Goal: Information Seeking & Learning: Learn about a topic

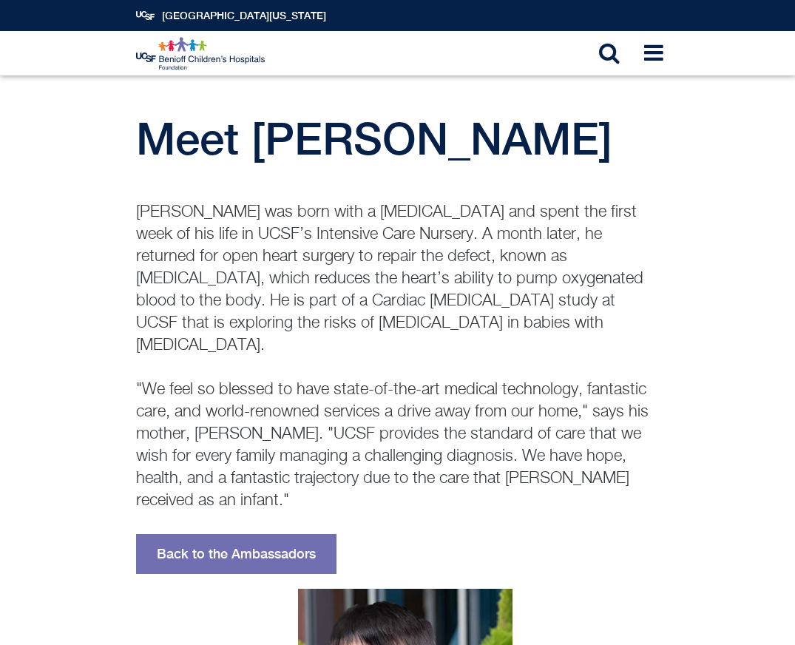
drag, startPoint x: 506, startPoint y: 324, endPoint x: 136, endPoint y: 215, distance: 385.5
click at [136, 215] on p "Ripley was born with a congenital heart defect and spent the first week of his …" at bounding box center [397, 356] width 523 height 311
copy p "Ripley was born with a congenital heart defect and spent the first week of his …"
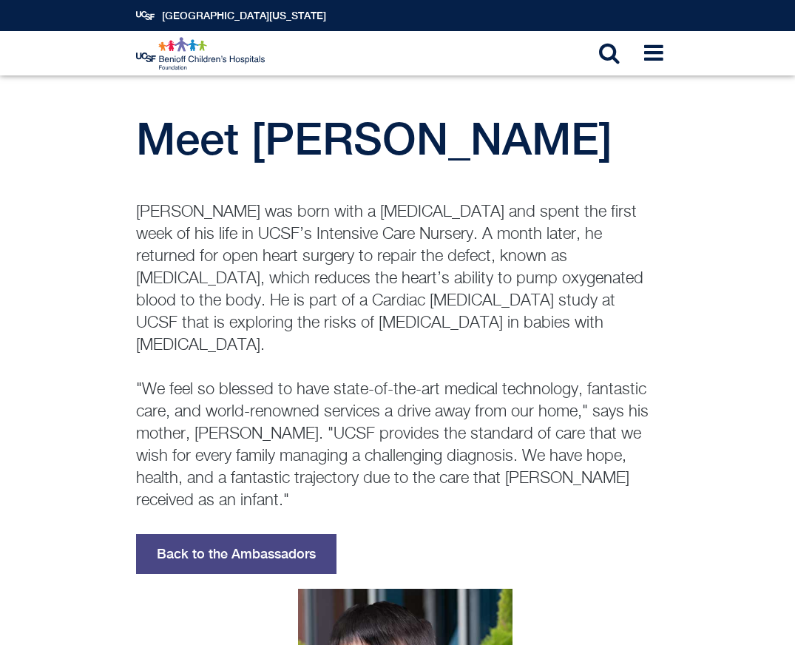
click at [249, 534] on link "Back to the Ambassadors" at bounding box center [236, 554] width 200 height 40
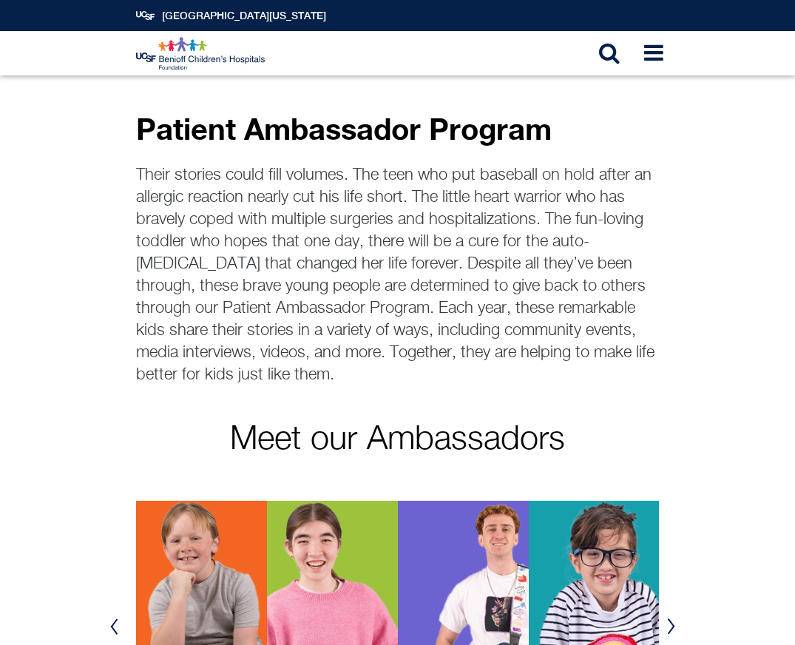
scroll to position [305, 0]
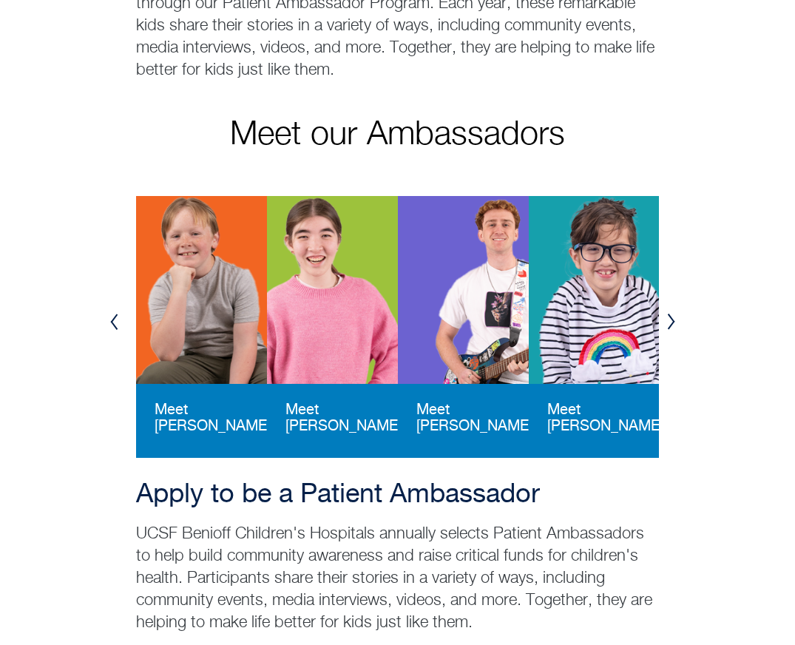
click at [668, 308] on button "Next" at bounding box center [670, 321] width 13 height 27
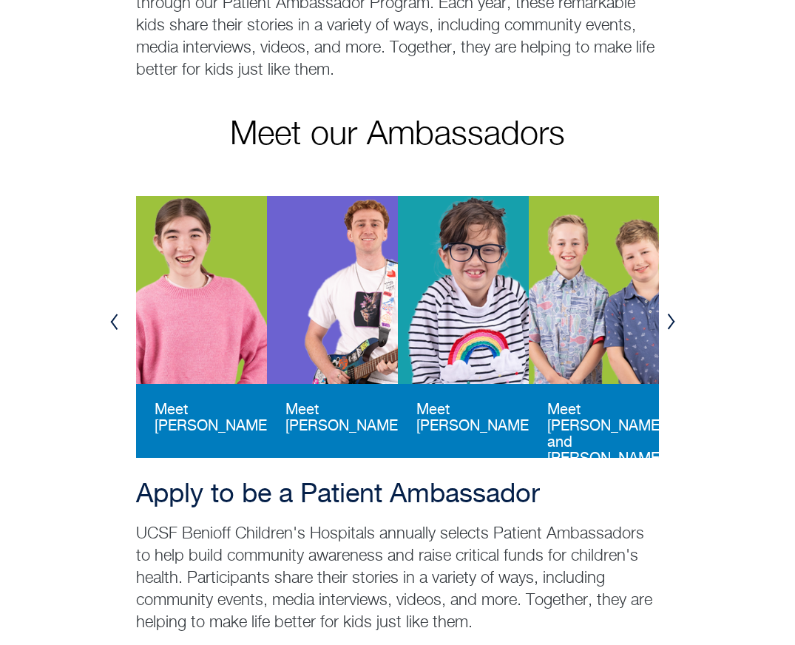
click at [668, 308] on button "Next" at bounding box center [670, 321] width 13 height 27
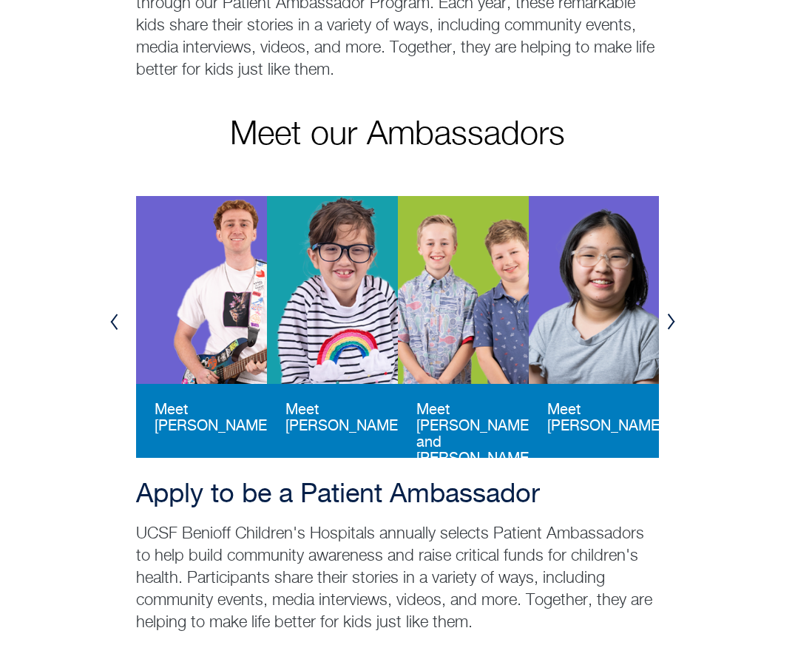
click at [668, 308] on button "Next" at bounding box center [670, 321] width 13 height 27
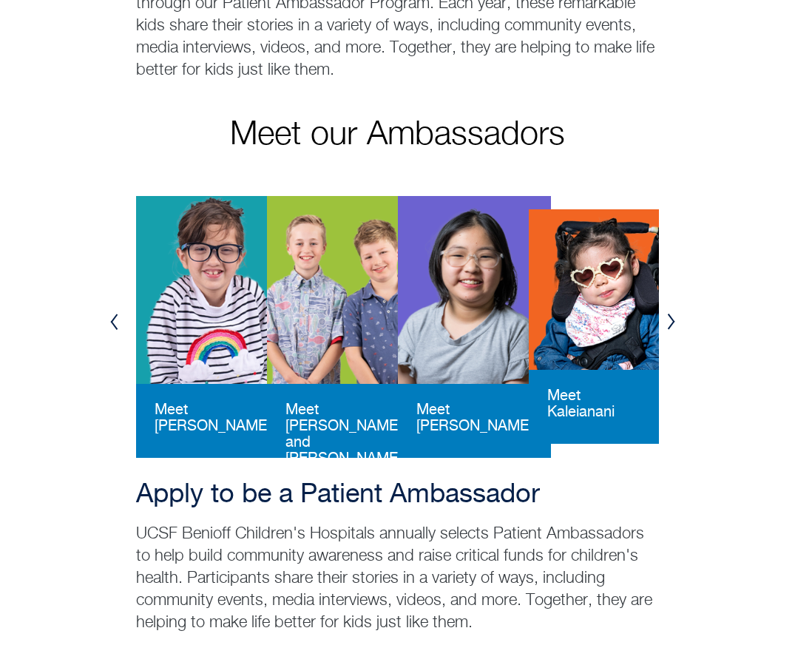
click at [668, 308] on button "Next" at bounding box center [670, 321] width 13 height 27
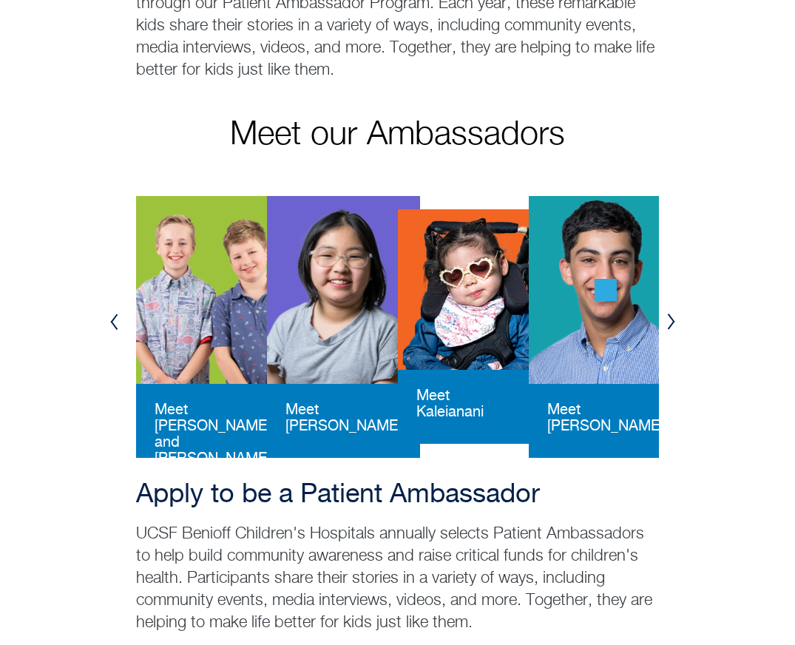
click at [675, 309] on button "Next" at bounding box center [670, 321] width 13 height 27
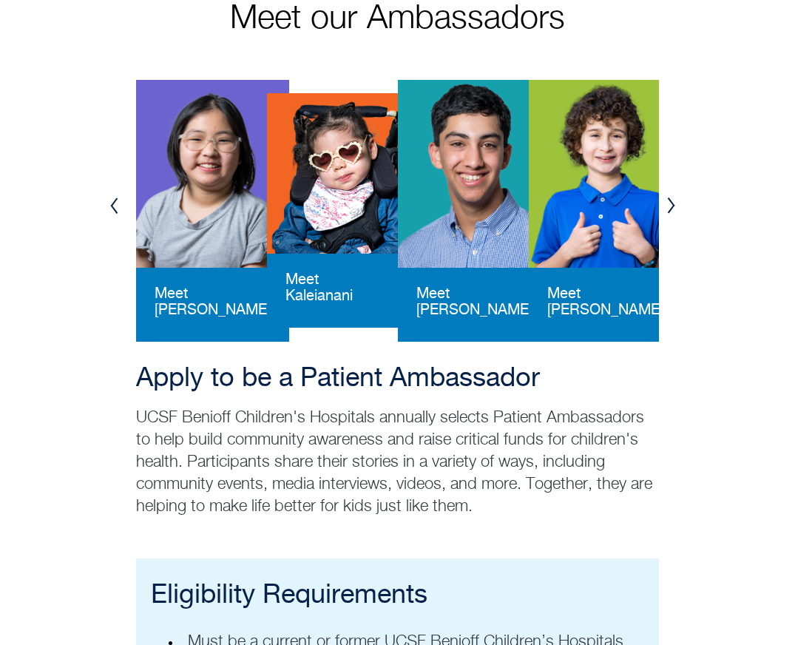
scroll to position [285, 0]
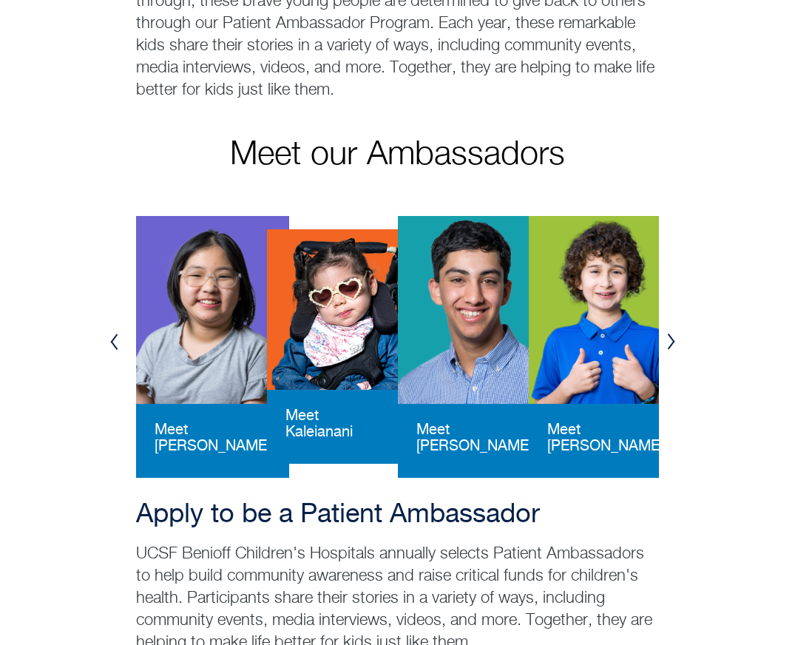
click at [670, 331] on button "Next" at bounding box center [670, 341] width 13 height 27
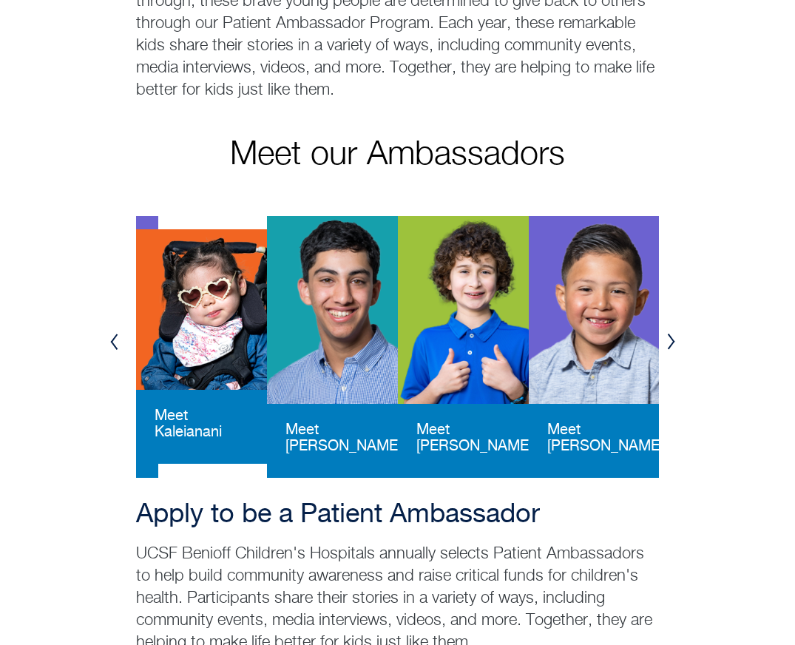
click at [670, 331] on button "Next" at bounding box center [670, 341] width 13 height 27
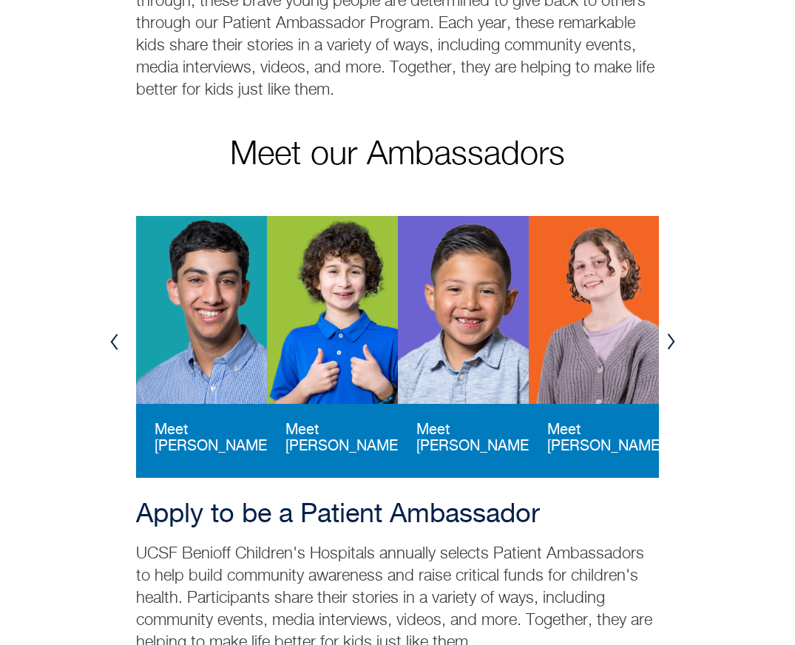
click at [670, 331] on button "Next" at bounding box center [670, 341] width 13 height 27
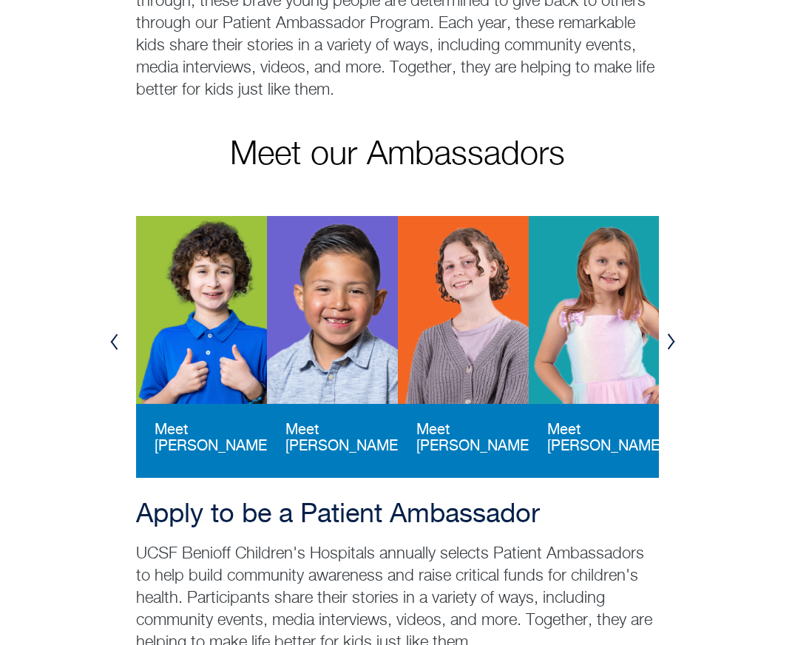
click at [670, 331] on button "Next" at bounding box center [670, 341] width 13 height 27
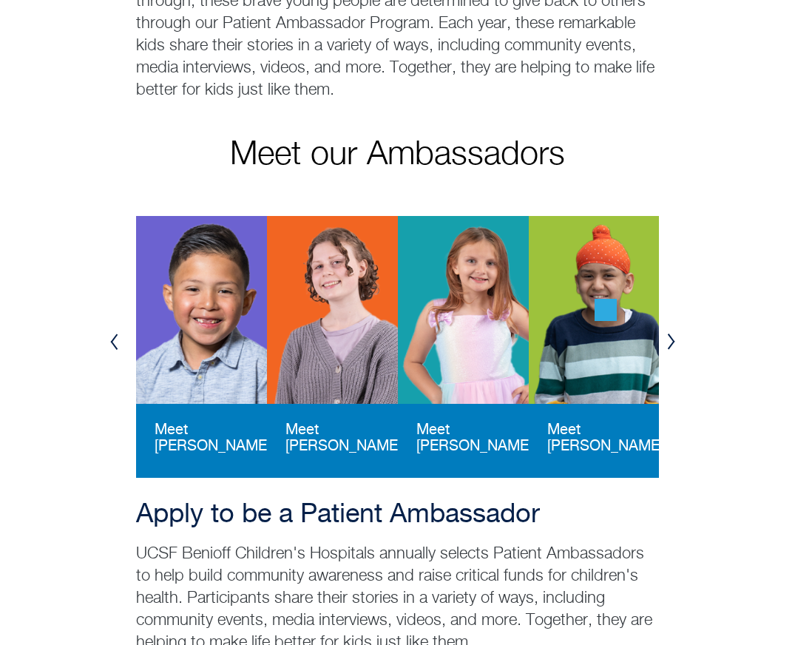
click at [670, 331] on button "Next" at bounding box center [670, 341] width 13 height 27
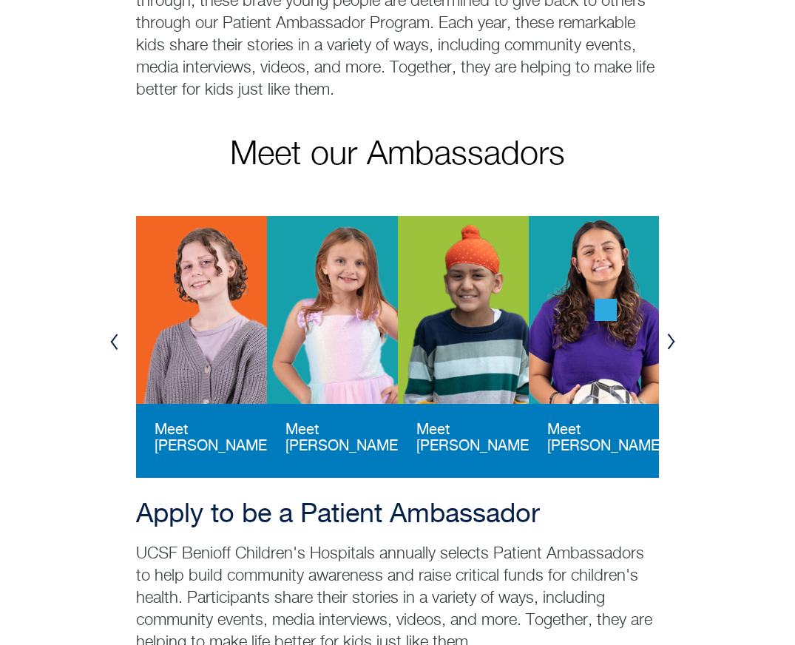
click at [670, 331] on button "Next" at bounding box center [670, 341] width 13 height 27
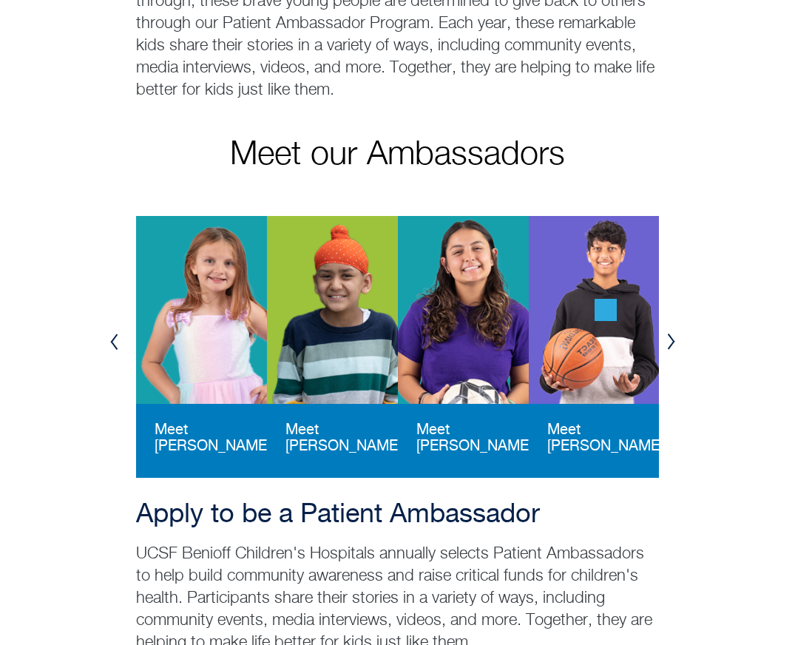
click at [670, 331] on button "Next" at bounding box center [670, 341] width 13 height 27
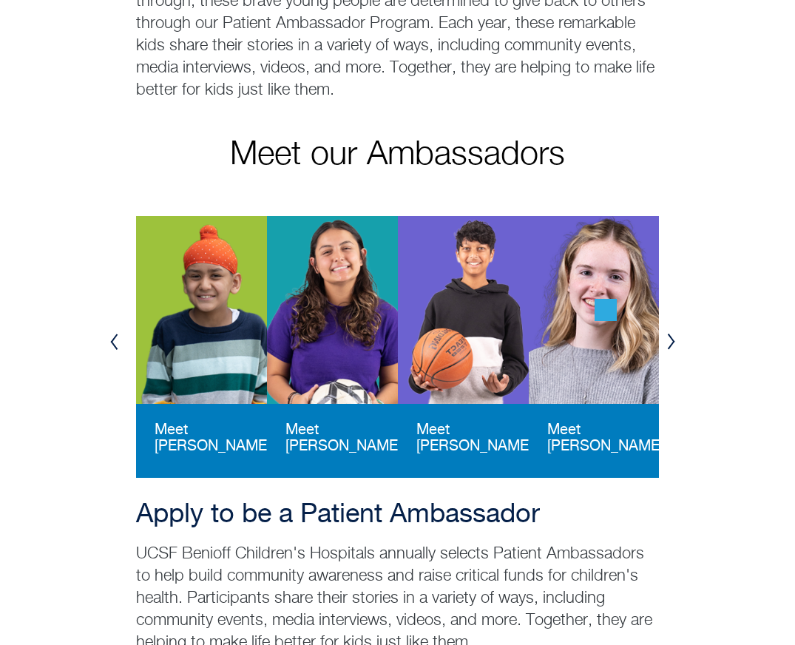
click at [670, 331] on button "Next" at bounding box center [670, 341] width 13 height 27
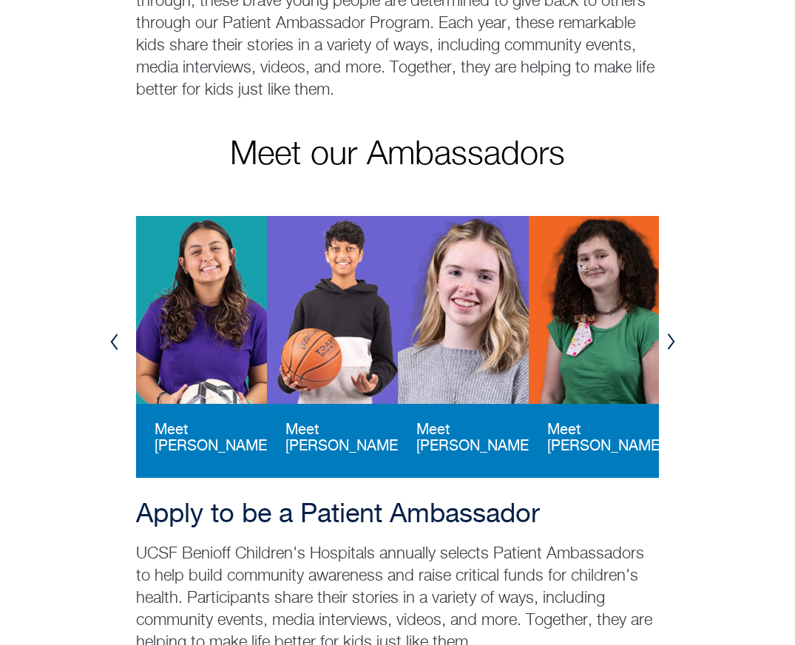
click at [670, 331] on button "Next" at bounding box center [670, 341] width 13 height 27
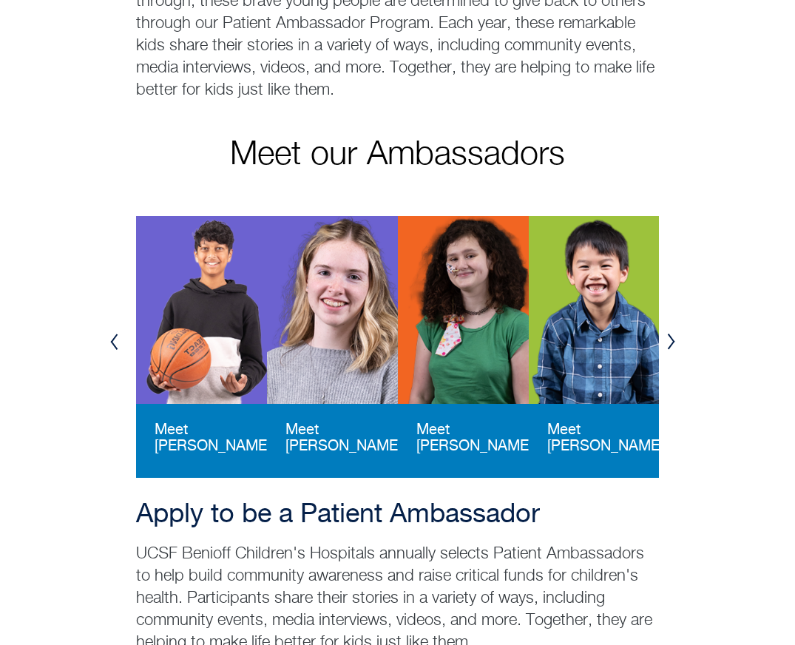
click at [670, 331] on button "Next" at bounding box center [670, 341] width 13 height 27
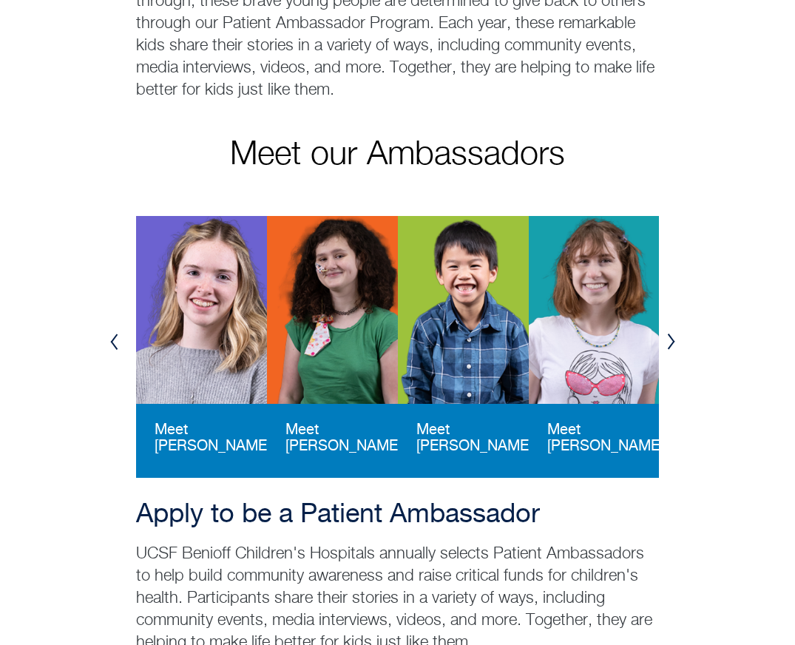
click at [670, 331] on button "Next" at bounding box center [670, 341] width 13 height 27
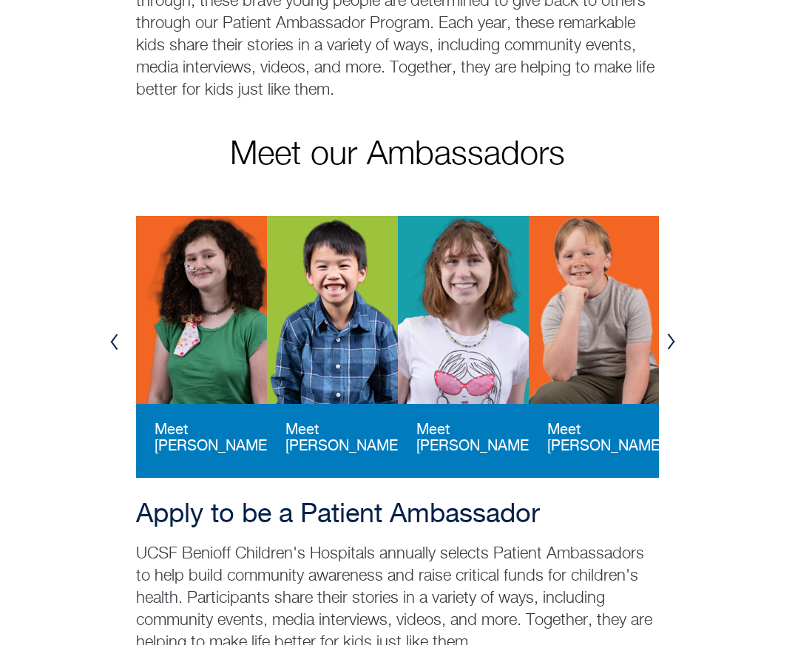
click at [670, 331] on button "Next" at bounding box center [670, 341] width 13 height 27
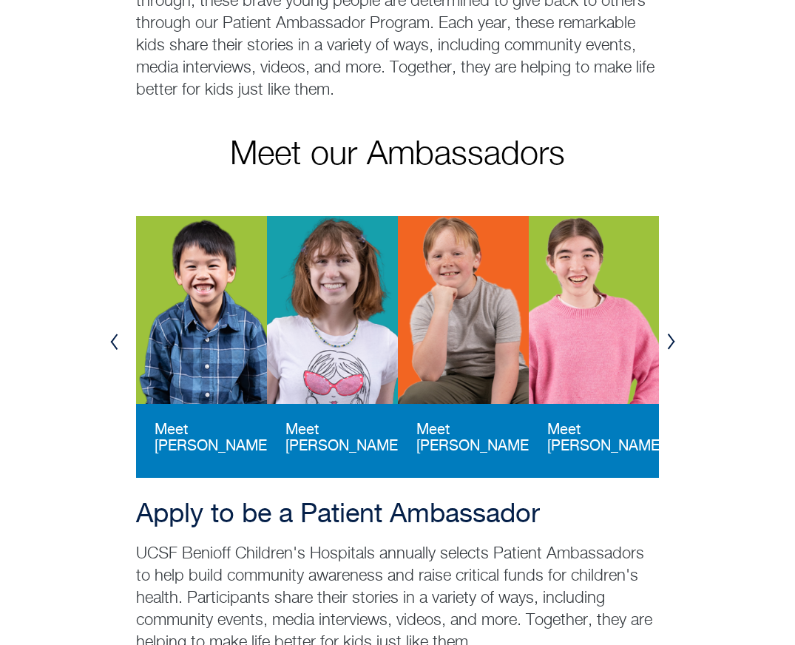
click at [670, 331] on button "Next" at bounding box center [670, 341] width 13 height 27
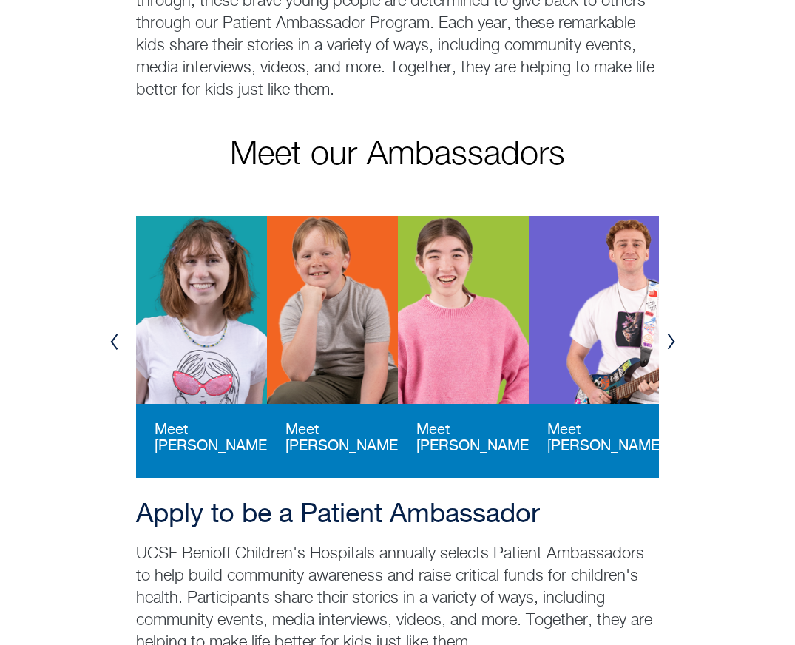
click at [670, 331] on button "Next" at bounding box center [670, 341] width 13 height 27
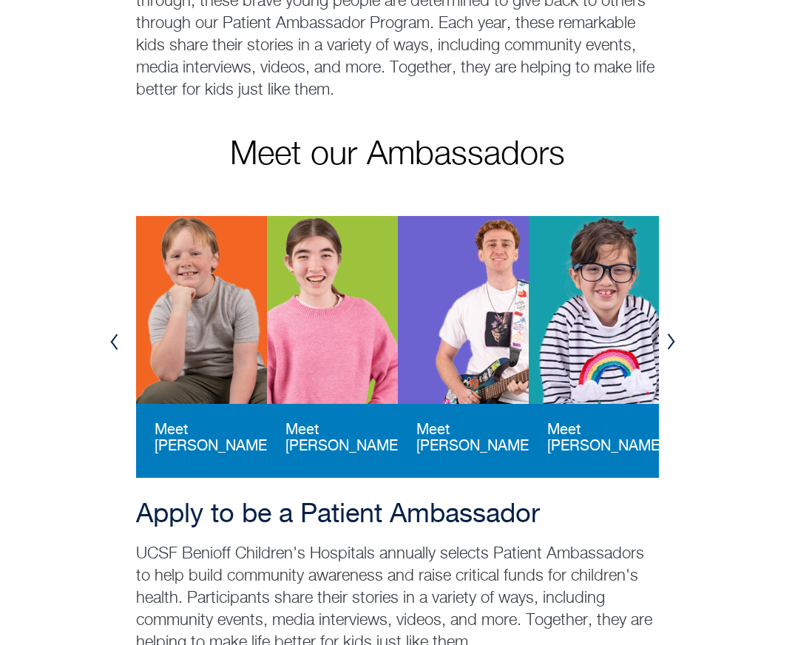
click at [670, 331] on button "Next" at bounding box center [670, 341] width 13 height 27
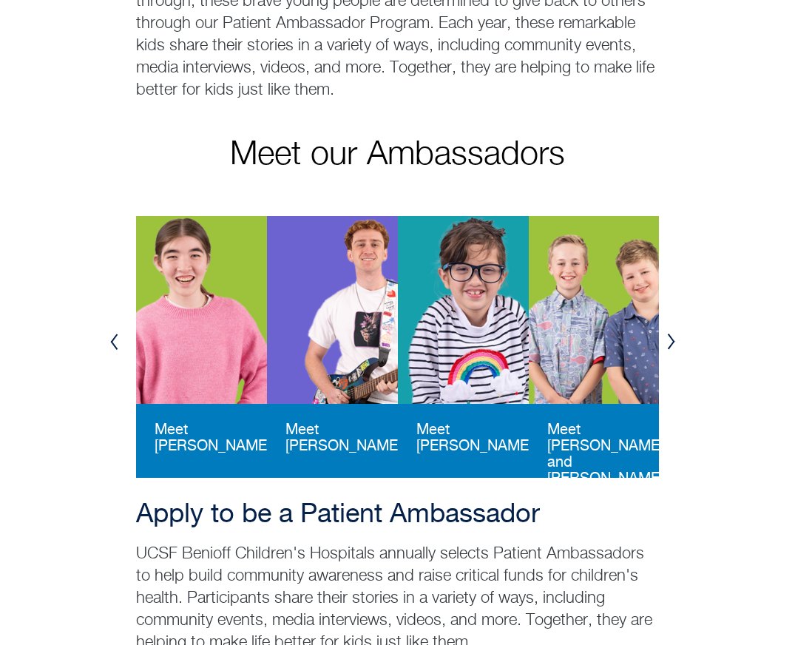
click at [670, 331] on button "Next" at bounding box center [670, 341] width 13 height 27
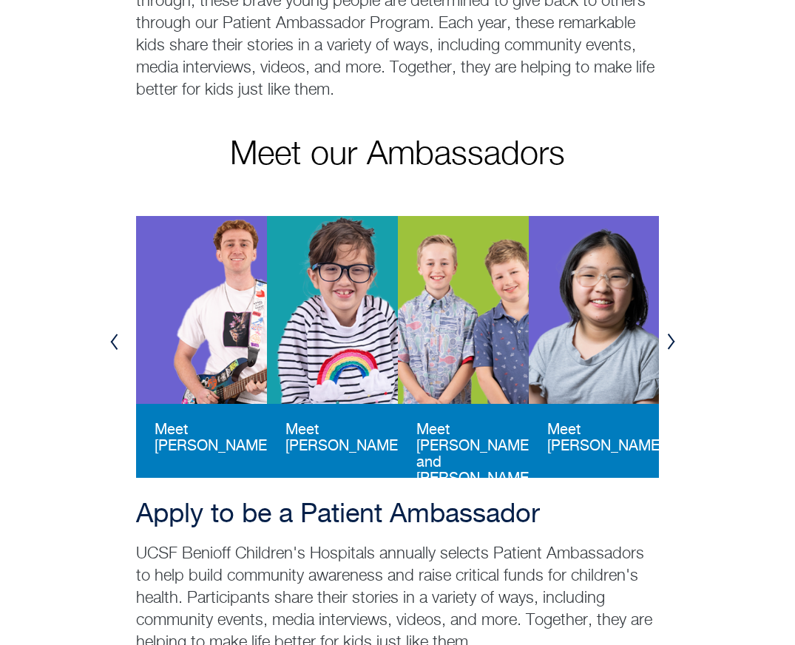
click at [670, 331] on button "Next" at bounding box center [670, 341] width 13 height 27
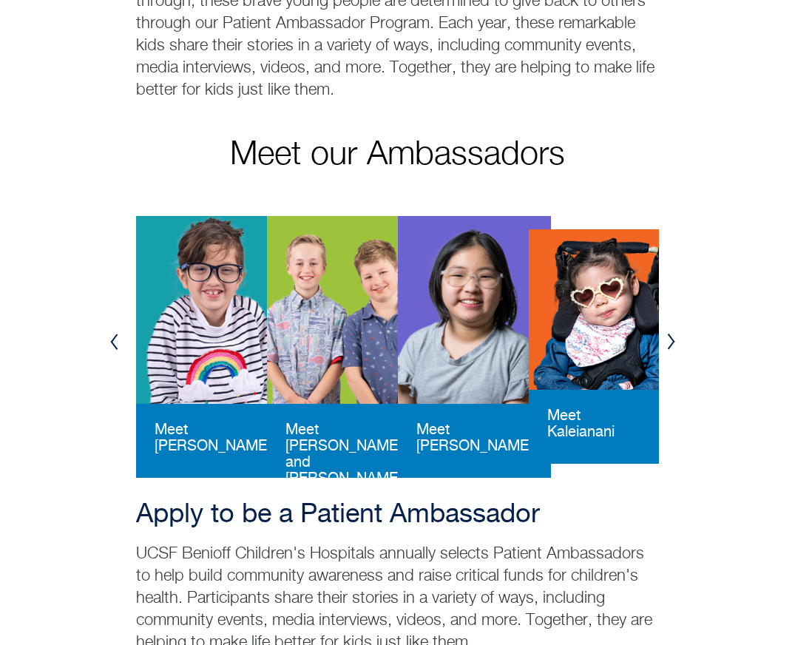
click at [670, 331] on button "Next" at bounding box center [670, 341] width 13 height 27
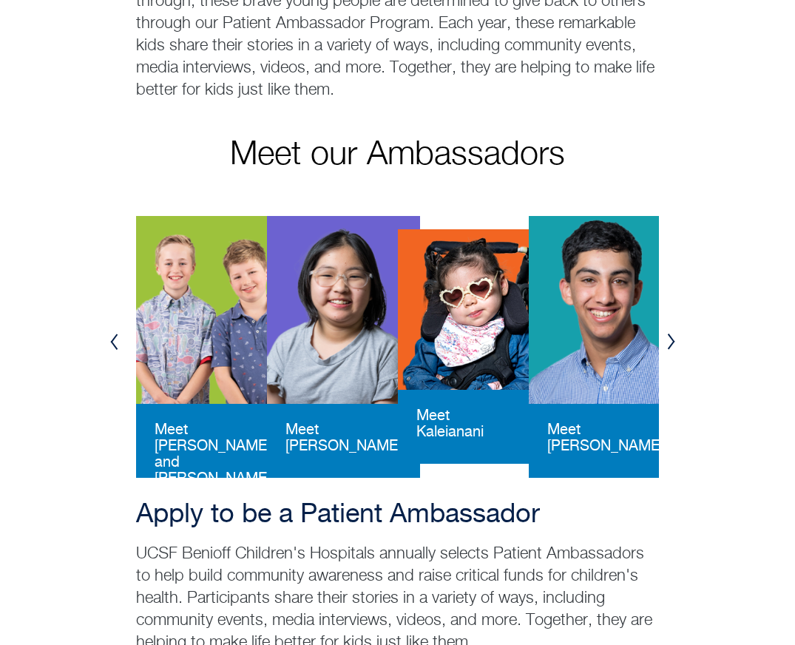
click at [670, 331] on button "Next" at bounding box center [670, 341] width 13 height 27
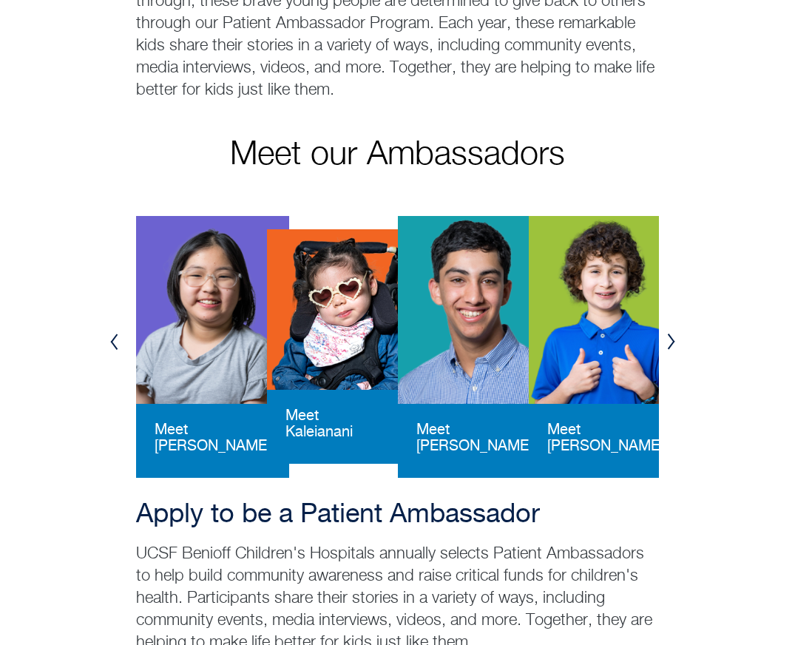
click at [670, 331] on button "Next" at bounding box center [670, 341] width 13 height 27
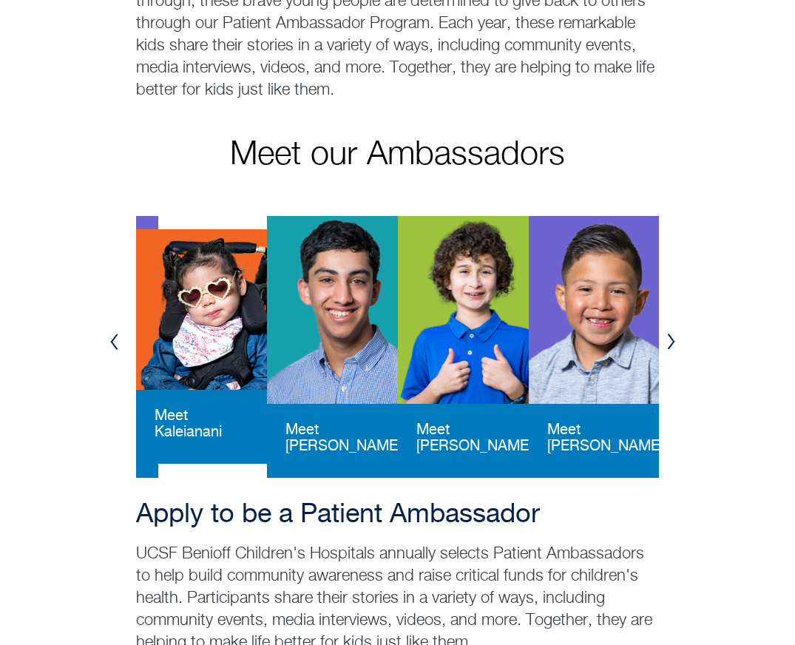
click at [670, 331] on button "Next" at bounding box center [670, 341] width 13 height 27
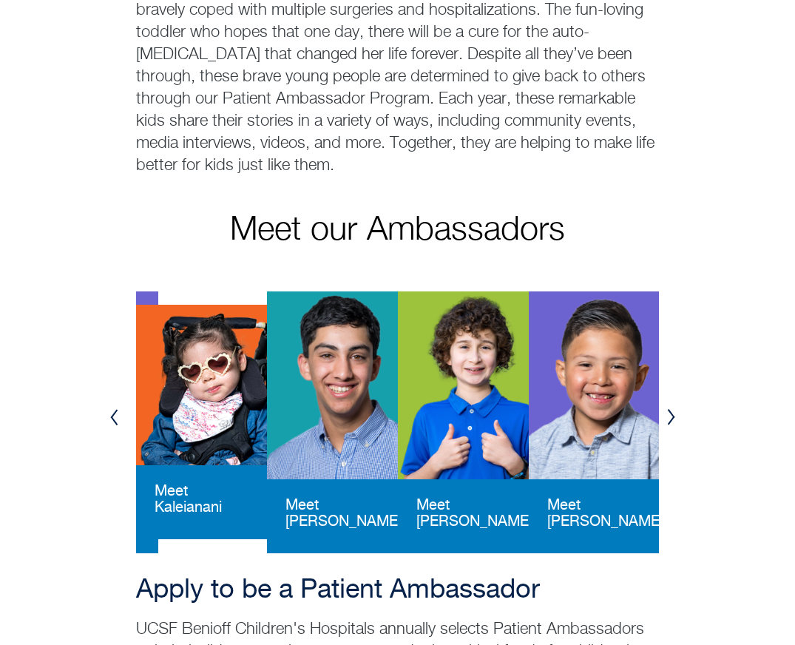
scroll to position [0, 0]
